Goal: Contribute content: Add original content to the website for others to see

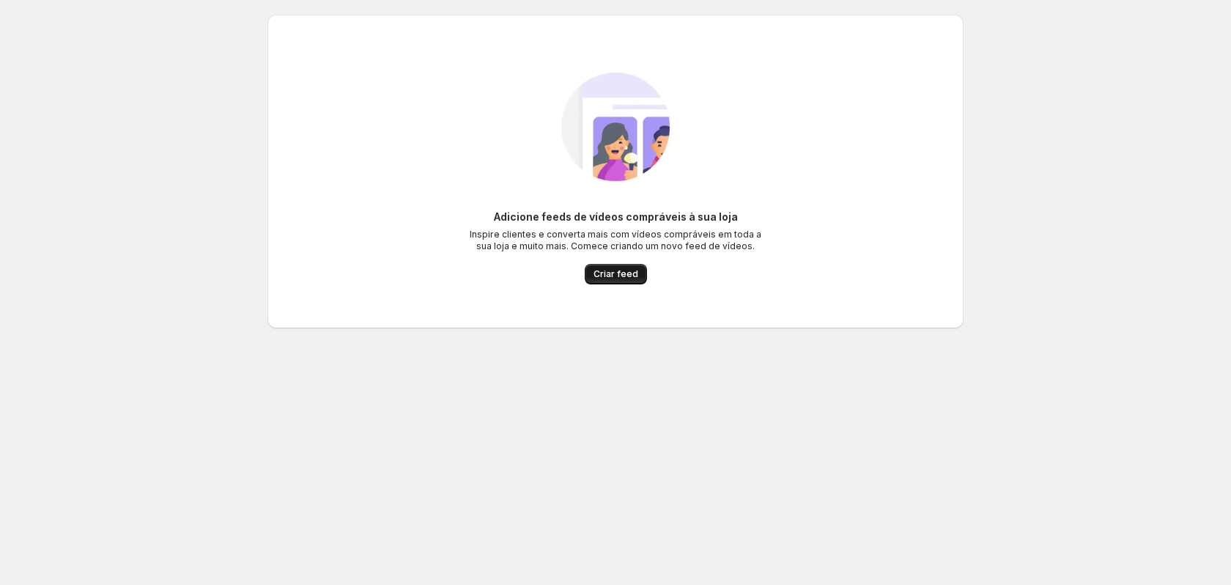
click at [625, 273] on span "Criar feed" at bounding box center [615, 274] width 45 height 12
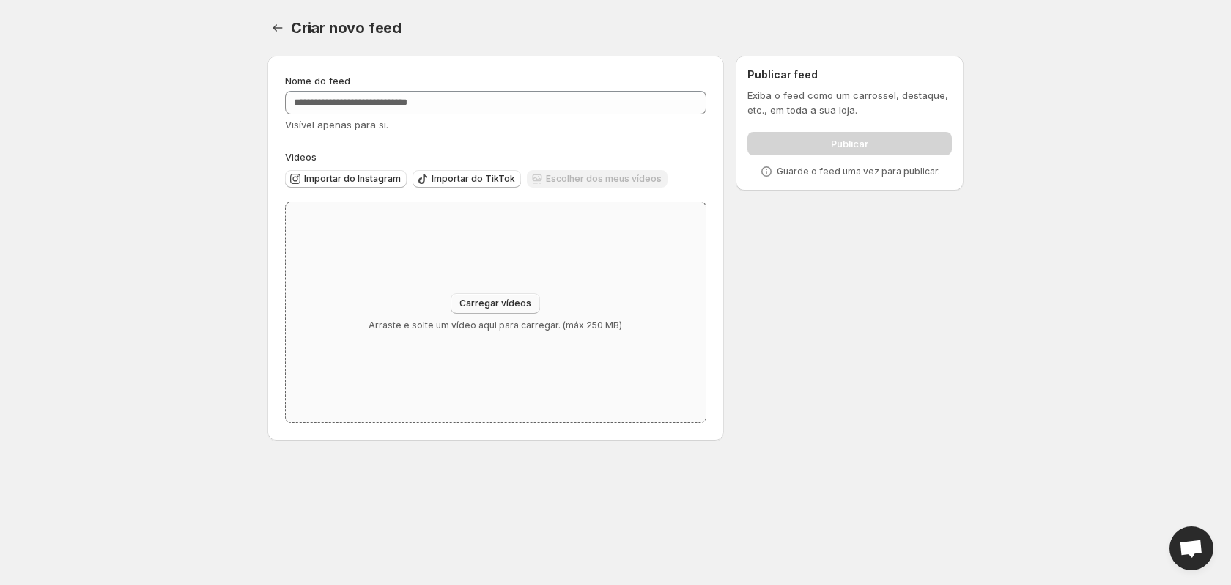
click at [487, 302] on span "Carregar vídeos" at bounding box center [495, 303] width 72 height 12
type input "**********"
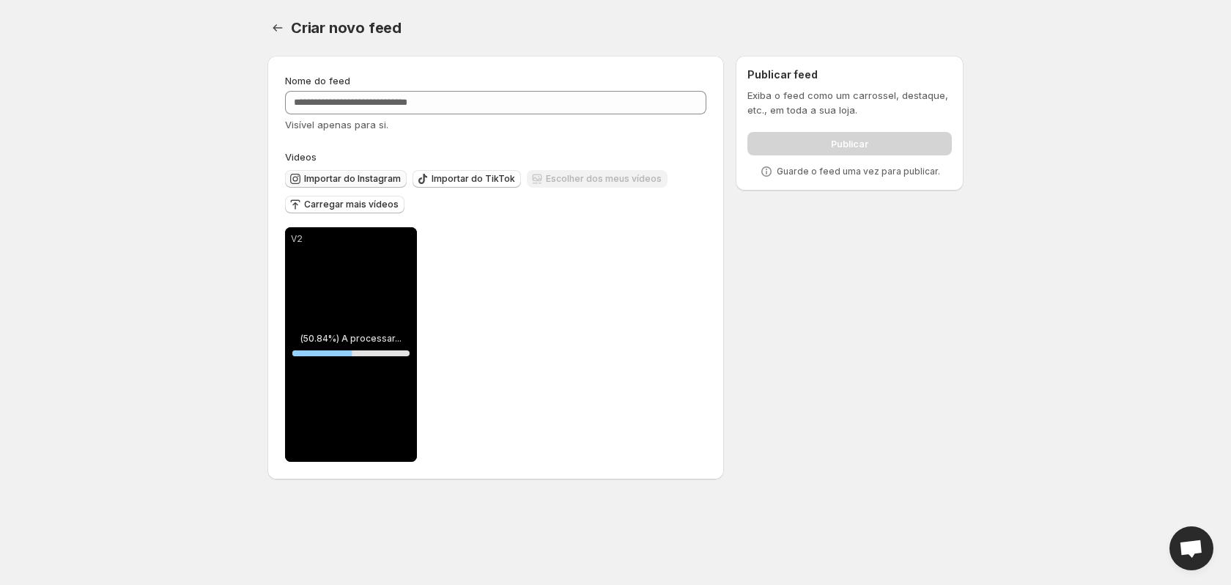
click at [360, 174] on span "Importar do Instagram" at bounding box center [352, 179] width 97 height 12
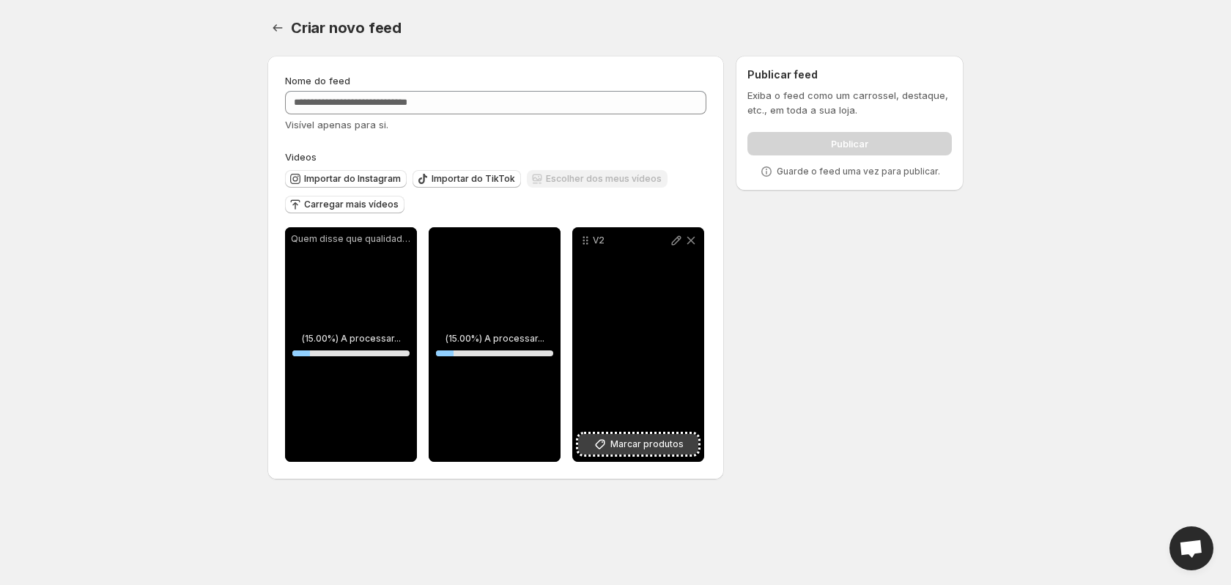
click at [669, 439] on span "Marcar produtos" at bounding box center [646, 444] width 73 height 15
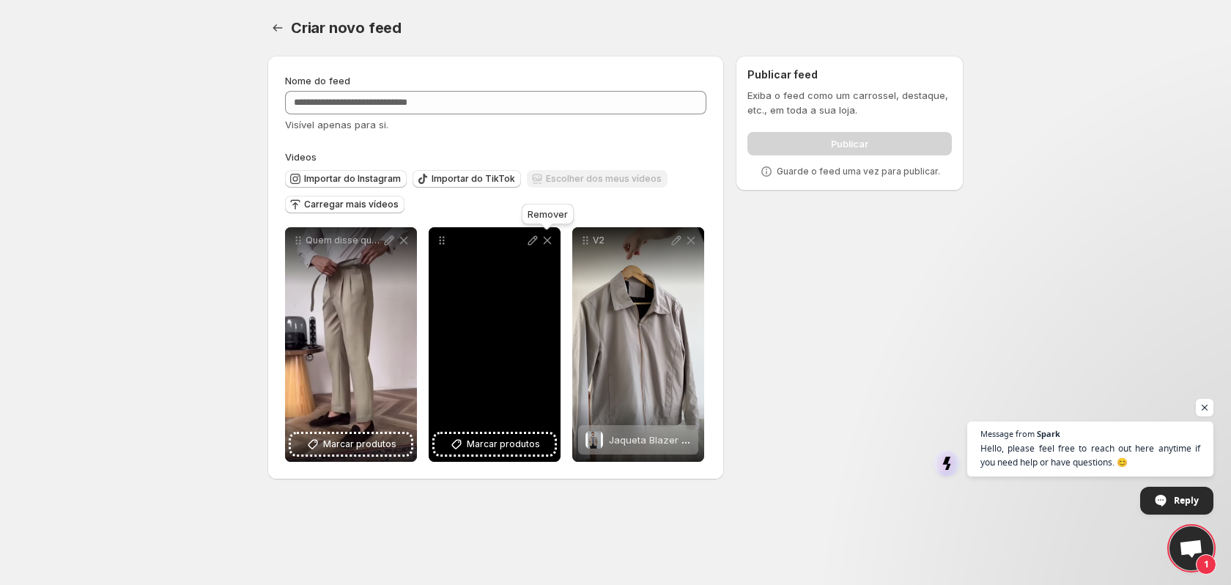
click at [549, 240] on icon at bounding box center [548, 241] width 8 height 8
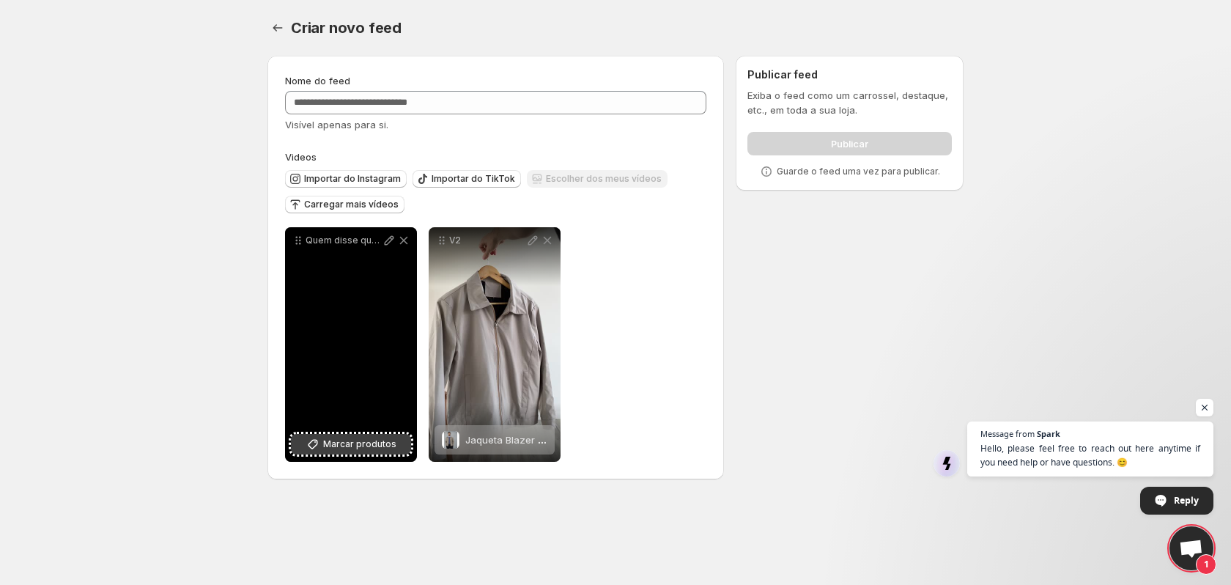
click at [344, 441] on span "Marcar produtos" at bounding box center [359, 444] width 73 height 15
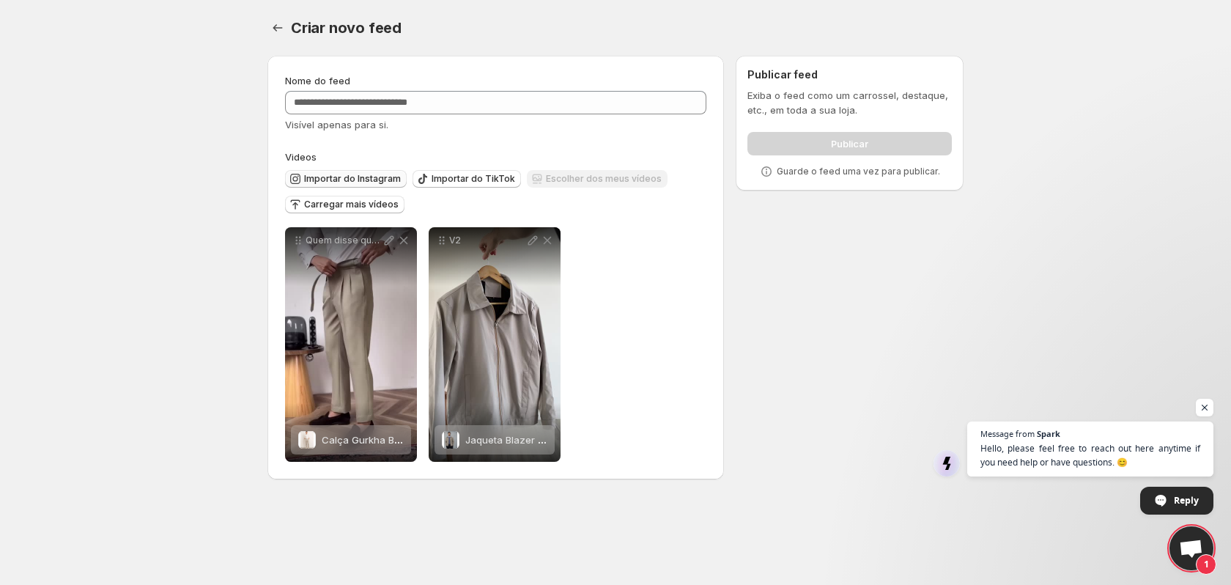
click at [361, 179] on span "Importar do Instagram" at bounding box center [352, 179] width 97 height 12
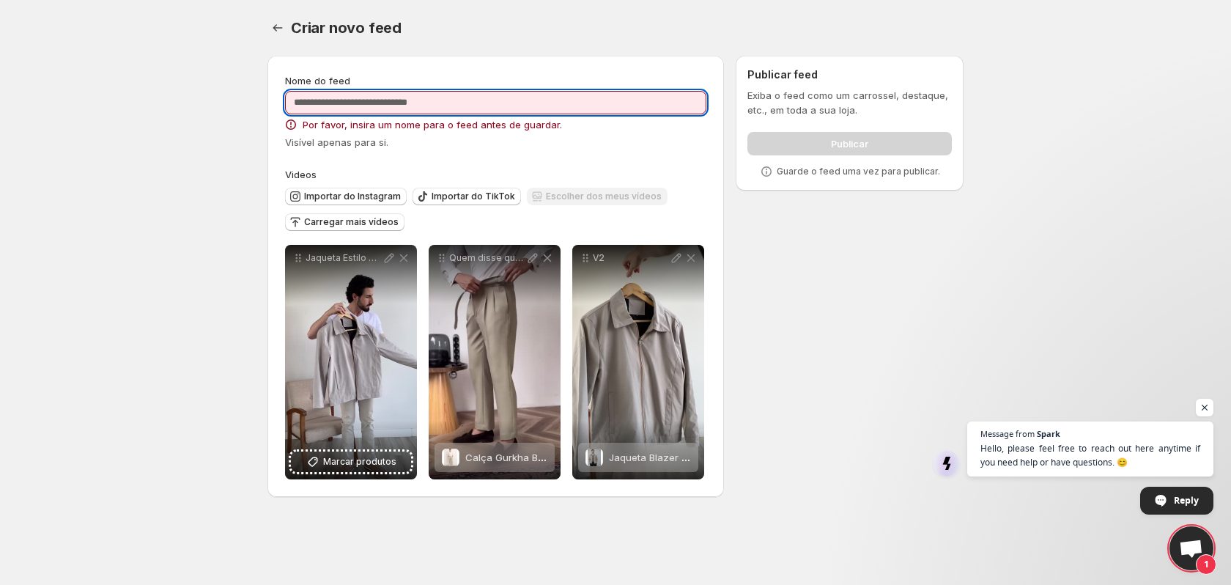
click at [441, 102] on input "Nome do feed" at bounding box center [495, 102] width 421 height 23
click at [430, 96] on input "Nome do feed" at bounding box center [495, 102] width 421 height 23
type input "**********"
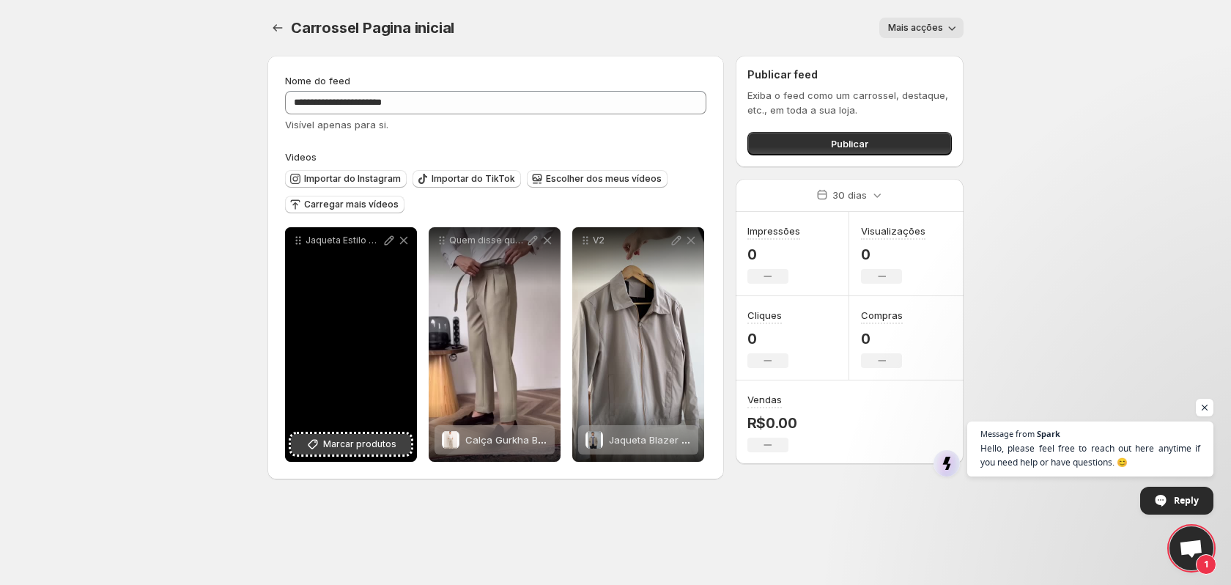
click at [344, 445] on span "Marcar produtos" at bounding box center [359, 444] width 73 height 15
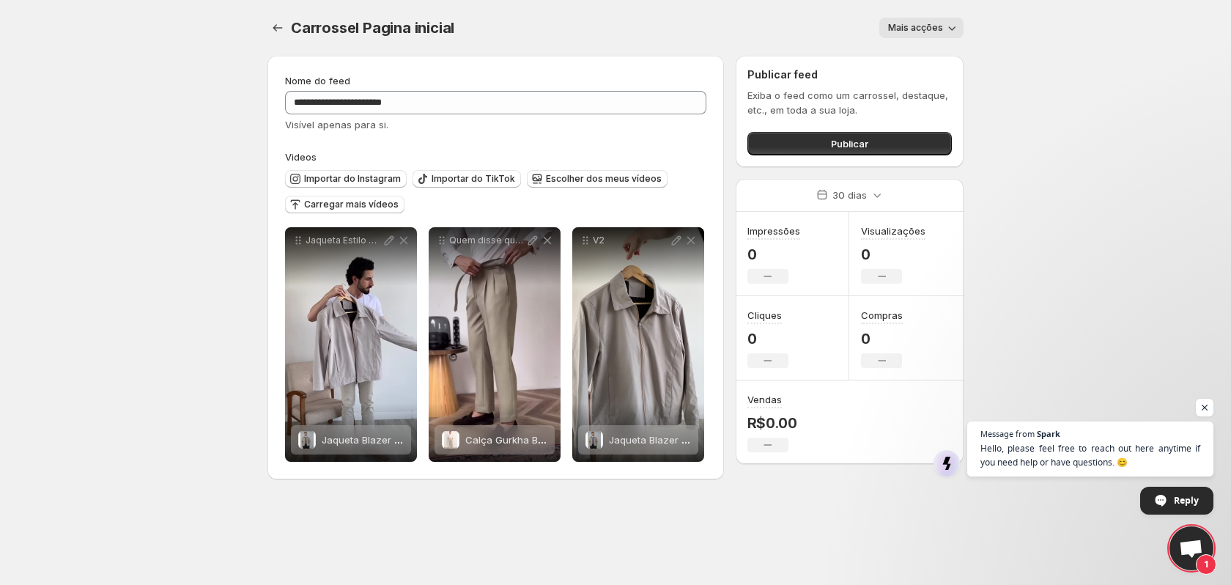
click at [928, 26] on span "Mais acções" at bounding box center [915, 28] width 55 height 12
click at [928, 25] on span "Mais acções" at bounding box center [915, 28] width 55 height 12
click at [860, 144] on span "Publicar" at bounding box center [849, 143] width 37 height 15
click at [375, 204] on span "Carregar mais vídeos" at bounding box center [351, 205] width 94 height 12
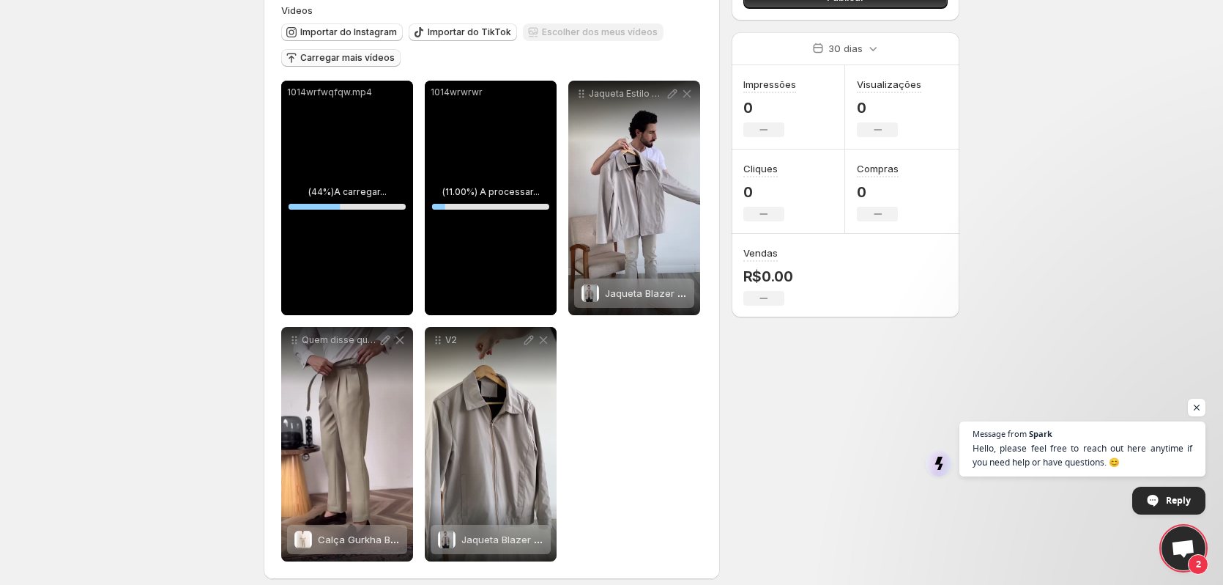
scroll to position [158, 0]
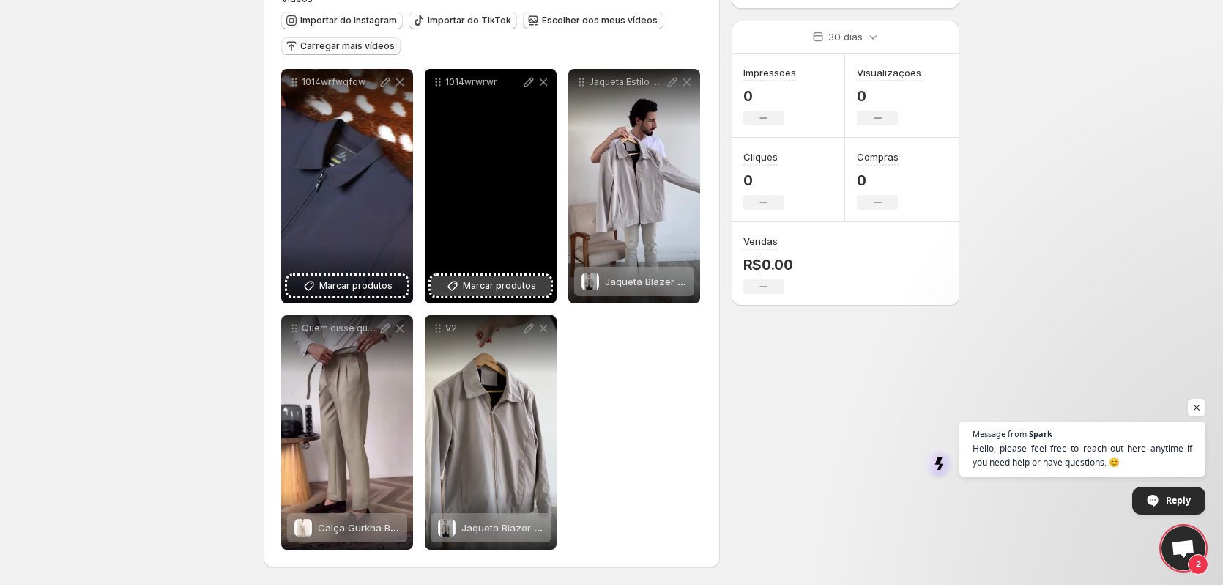
click at [469, 294] on button "Marcar produtos" at bounding box center [491, 285] width 120 height 21
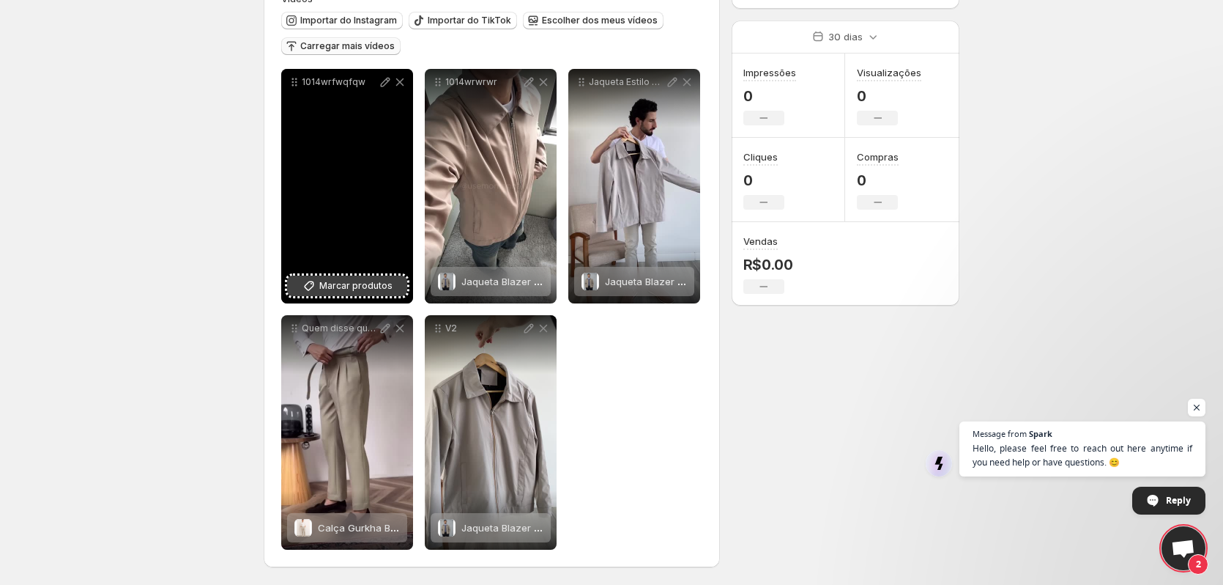
click at [360, 286] on span "Marcar produtos" at bounding box center [355, 285] width 73 height 15
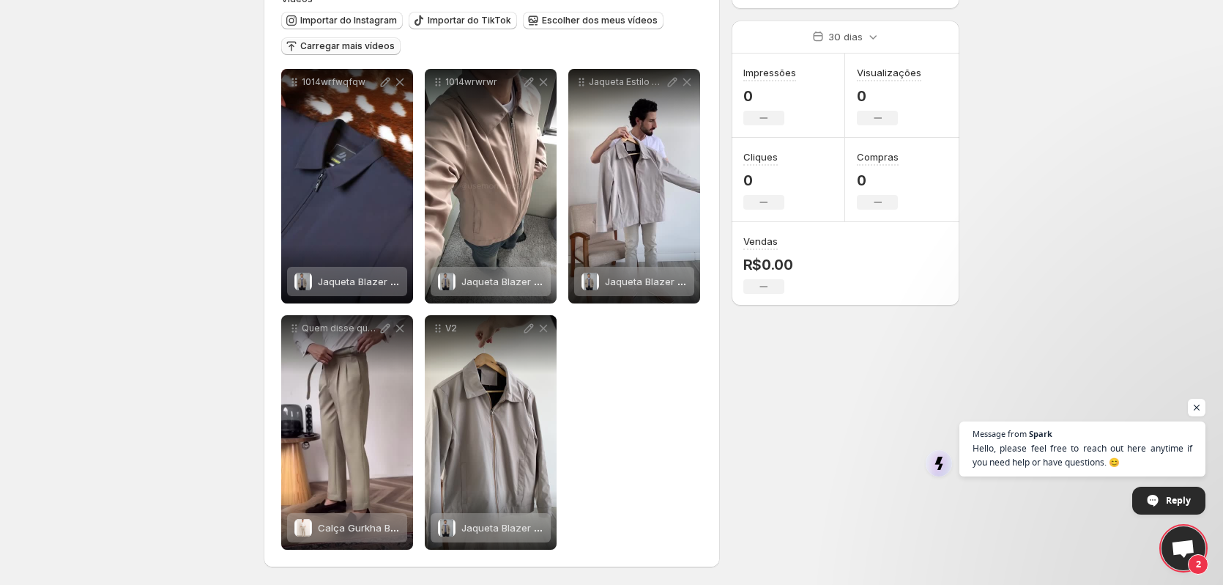
click at [376, 44] on span "Carregar mais vídeos" at bounding box center [347, 46] width 94 height 12
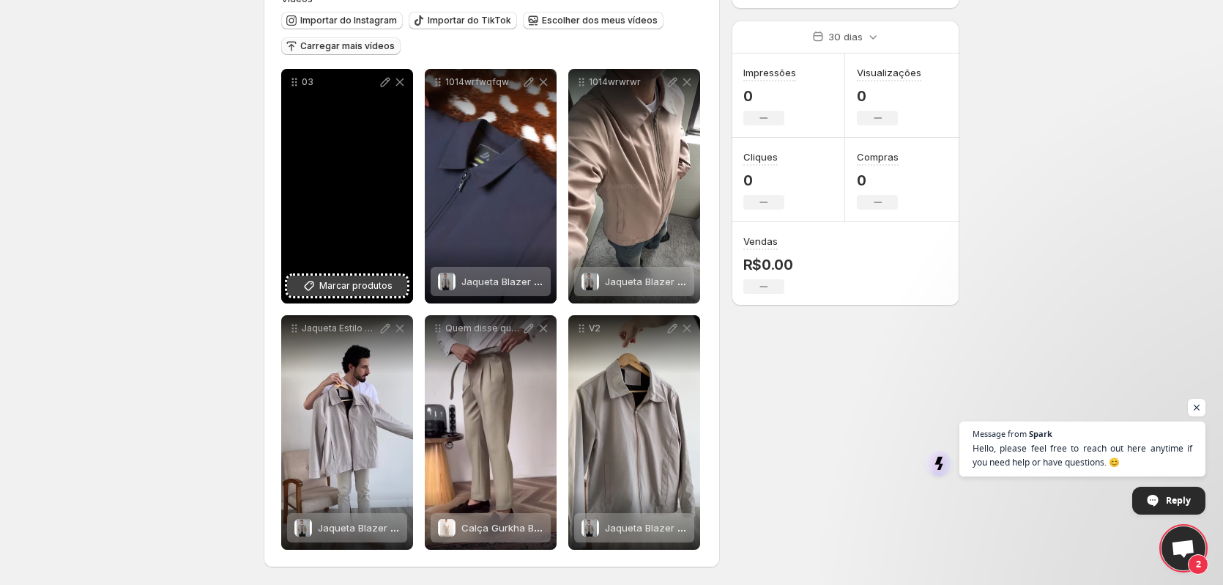
click at [344, 289] on span "Marcar produtos" at bounding box center [355, 285] width 73 height 15
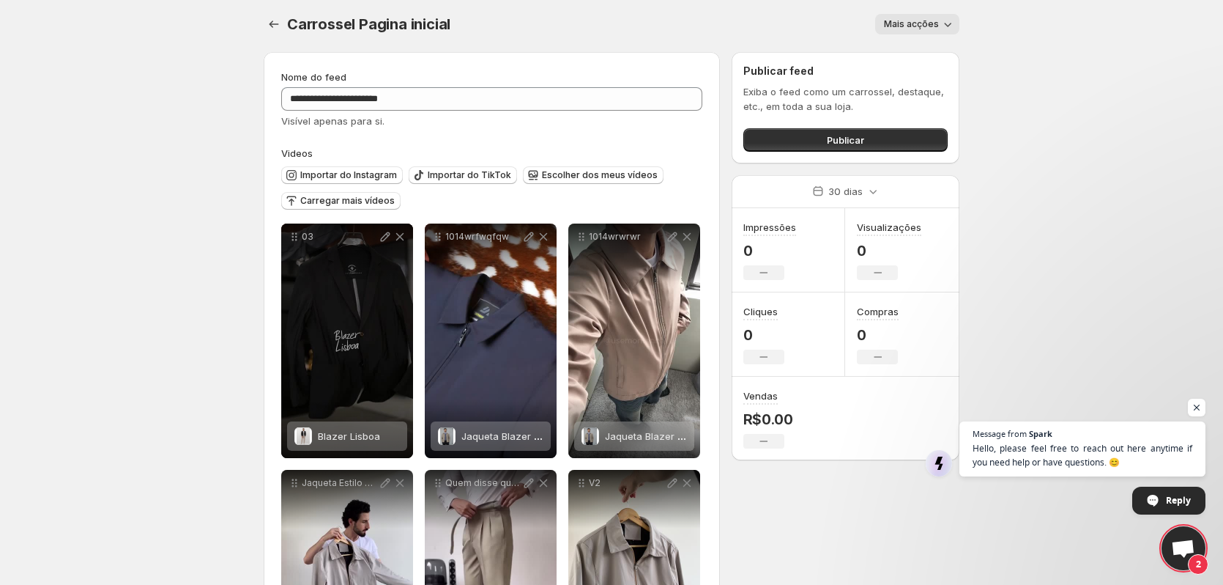
scroll to position [0, 0]
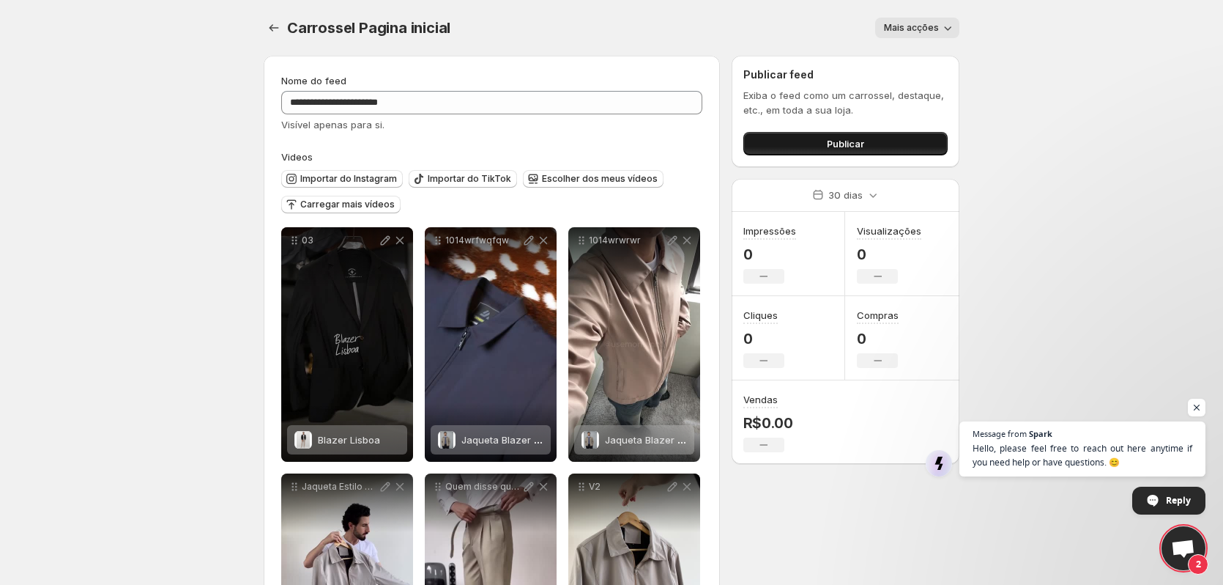
click at [850, 142] on span "Publicar" at bounding box center [845, 143] width 37 height 15
click at [826, 140] on button "Publicar" at bounding box center [845, 143] width 204 height 23
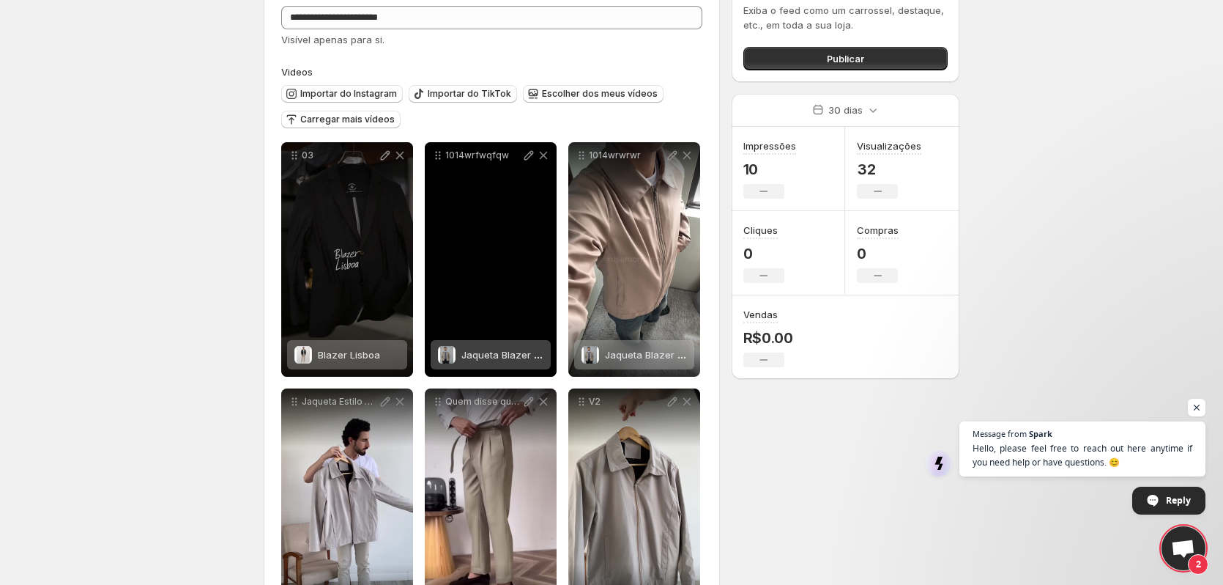
scroll to position [158, 0]
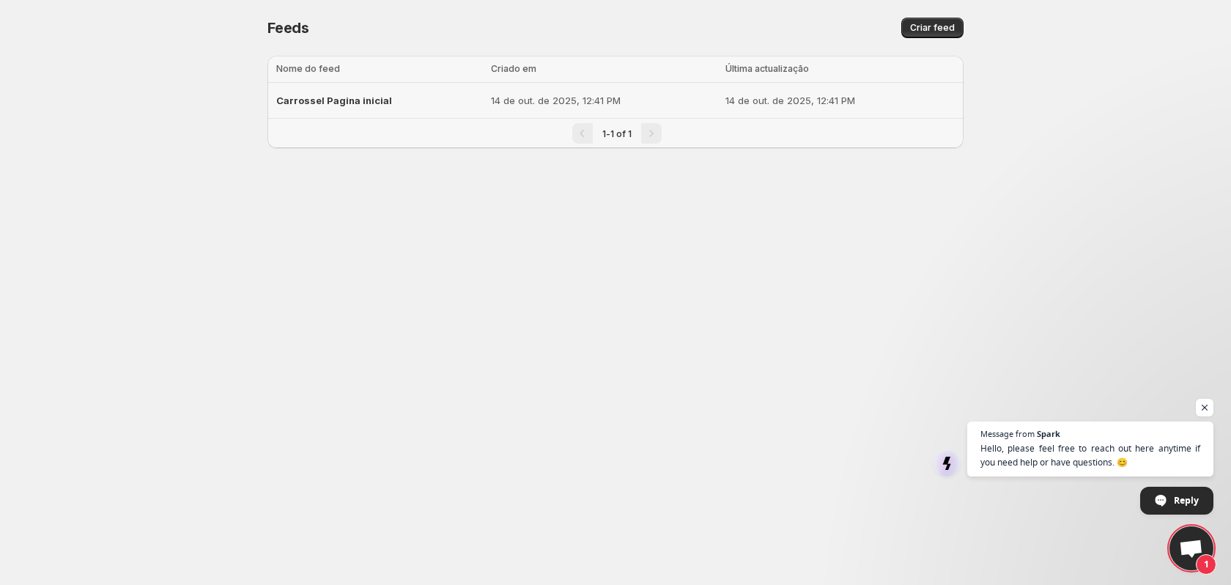
click at [413, 103] on div "Carrossel Pagina inicial" at bounding box center [379, 100] width 206 height 26
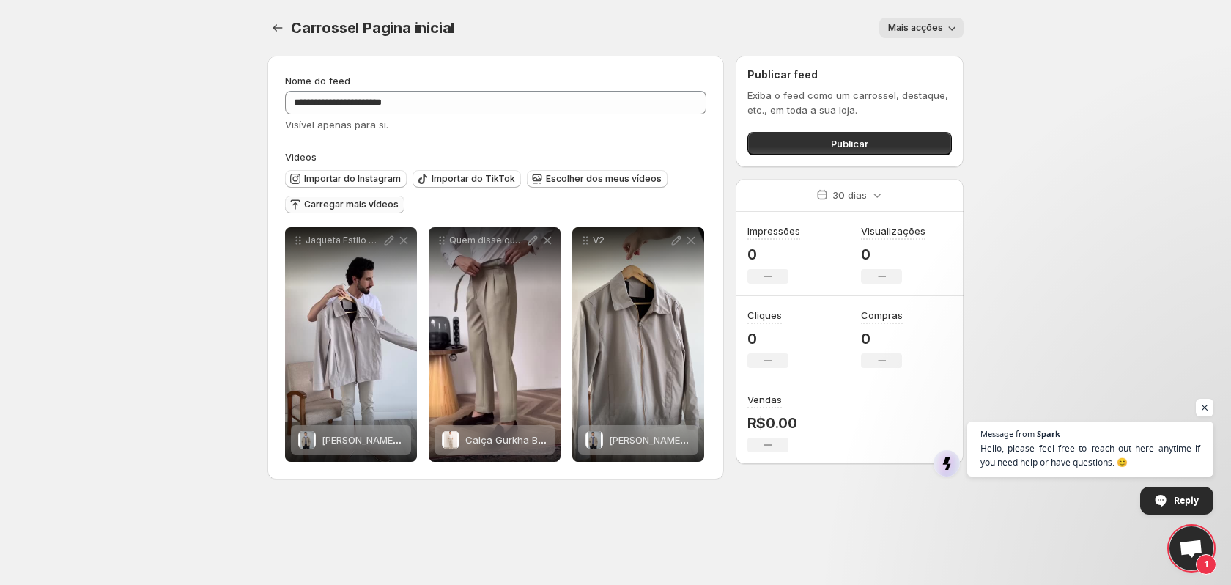
click at [348, 204] on span "Carregar mais vídeos" at bounding box center [351, 205] width 94 height 12
